Goal: Transaction & Acquisition: Purchase product/service

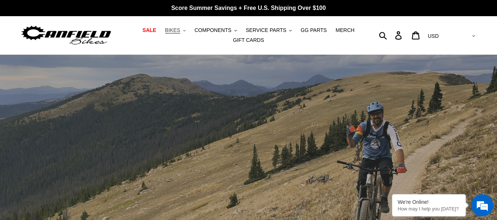
click at [180, 31] on span "BIKES" at bounding box center [172, 30] width 15 height 6
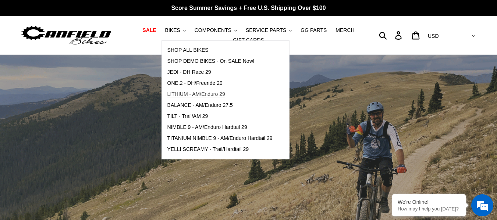
click at [186, 96] on span "LITHIUM - AM/Enduro 29" at bounding box center [196, 94] width 58 height 6
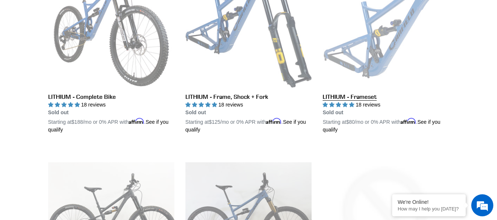
click at [382, 52] on link "LITHIUM - Frameset" at bounding box center [386, 48] width 126 height 172
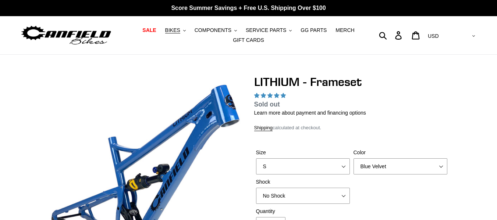
select select "highest-rating"
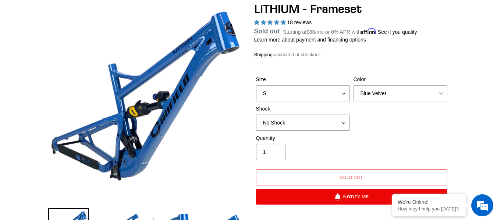
scroll to position [74, 0]
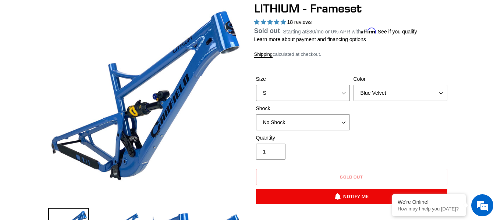
click at [280, 92] on select "S M L XL" at bounding box center [303, 93] width 94 height 16
select select "M"
click at [256, 94] on select "S M L XL" at bounding box center [303, 93] width 94 height 16
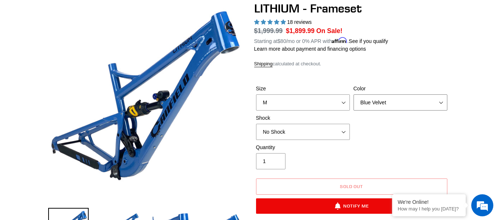
click at [391, 103] on select "Blue Velvet Stealth Black" at bounding box center [401, 103] width 94 height 16
select select "Stealth Black"
click at [354, 95] on select "Blue Velvet Stealth Black" at bounding box center [401, 103] width 94 height 16
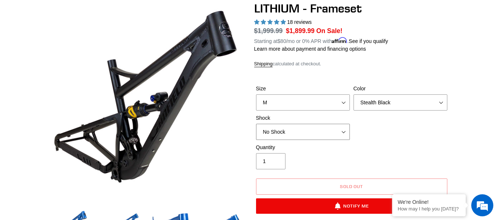
click at [316, 130] on select "No Shock Öhlins TTX2 Air Cane Creek DB Kitsuma Air Fox FLOAT X2 Factory Cane Cr…" at bounding box center [303, 132] width 94 height 16
select select "Fox FLOAT X2 Factory"
click at [256, 124] on select "No Shock Öhlins TTX2 Air Cane Creek DB Kitsuma Air Fox FLOAT X2 Factory Cane Cr…" at bounding box center [303, 132] width 94 height 16
click at [285, 102] on select "S M L XL" at bounding box center [303, 103] width 94 height 16
select select "XL"
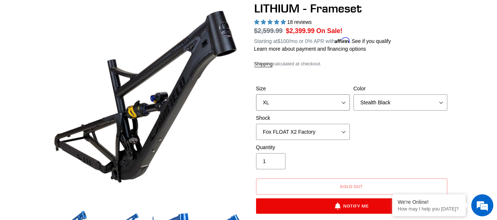
click at [256, 95] on select "S M L XL" at bounding box center [303, 103] width 94 height 16
click at [278, 99] on select "S M L XL" at bounding box center [303, 103] width 94 height 16
click at [276, 80] on form "Size S M L XL Color Blue Velvet Stealth Black Shock No Shock Öhlins TTX2 Air Fo…" at bounding box center [351, 147] width 195 height 148
click at [332, 135] on select "No Shock Öhlins TTX2 Air Cane Creek DB Kitsuma Air Fox FLOAT X2 Factory Cane Cr…" at bounding box center [303, 132] width 94 height 16
